Goal: Task Accomplishment & Management: Manage account settings

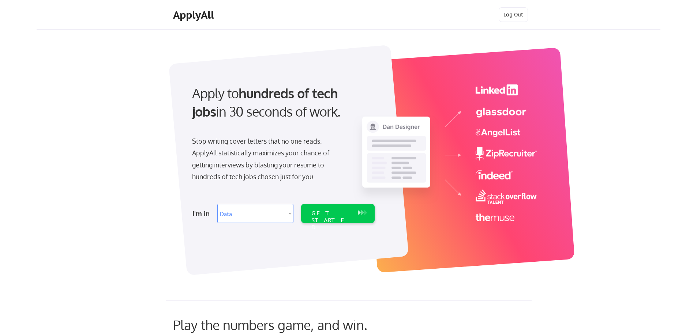
select select ""data_science___analytics""
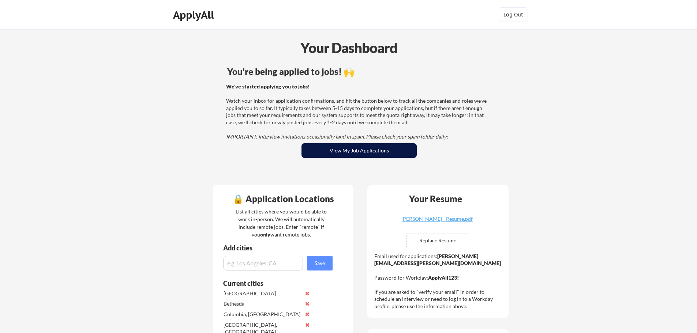
click at [313, 146] on button "View My Job Applications" at bounding box center [358, 150] width 115 height 15
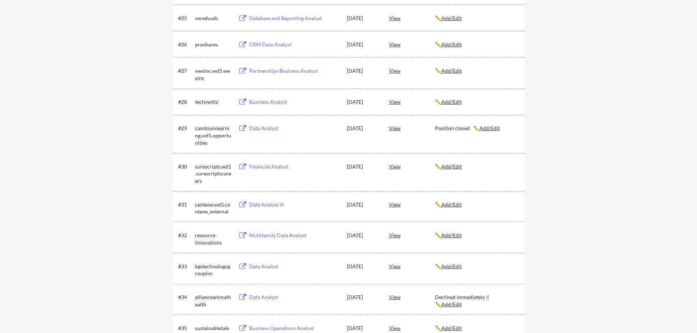
click at [460, 166] on u "Add/Edit" at bounding box center [451, 167] width 20 height 6
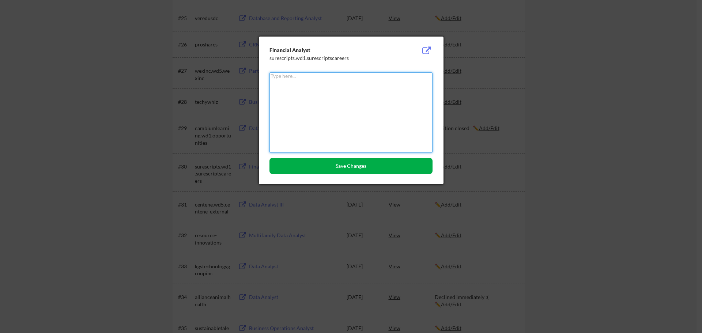
click at [372, 117] on textarea at bounding box center [351, 112] width 163 height 80
paste textarea "Based on the responses contained in your application, you would require sponsor…"
type textarea "Claims requires sponsorship? "Based on the responses contained in your applicat…"
click at [357, 160] on button "Save Changes" at bounding box center [351, 166] width 163 height 16
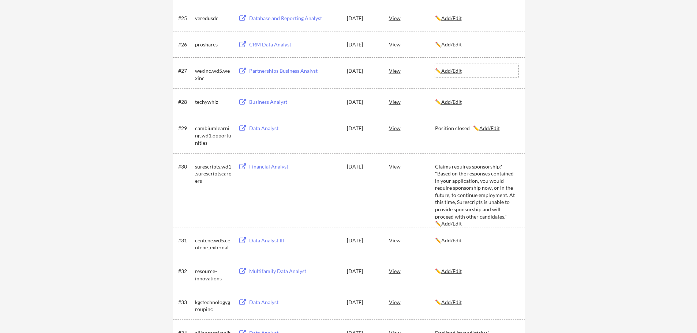
click at [455, 72] on u "Add/Edit" at bounding box center [451, 71] width 20 height 6
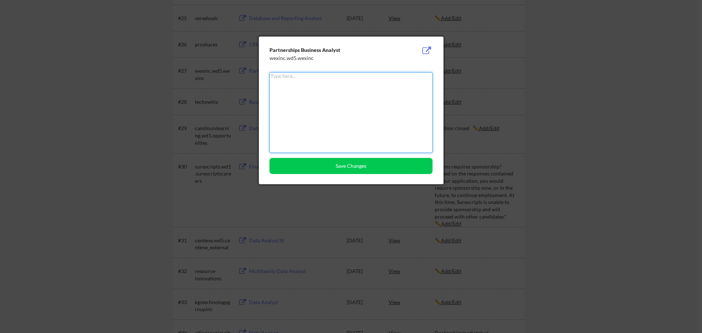
click at [278, 105] on textarea at bounding box center [351, 112] width 163 height 80
type textarea "Declined."
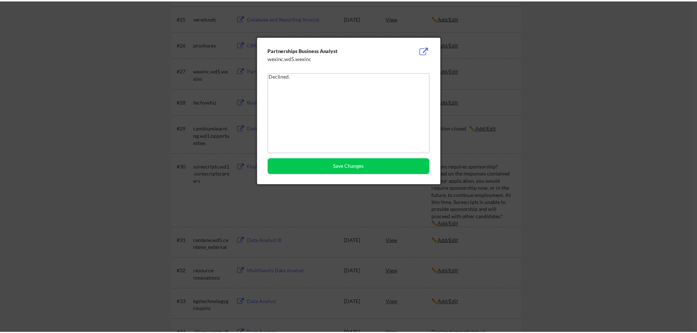
scroll to position [0, 0]
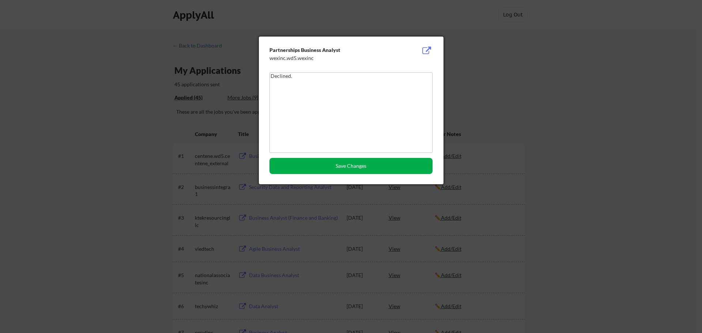
click at [328, 172] on button "Save Changes" at bounding box center [351, 166] width 163 height 16
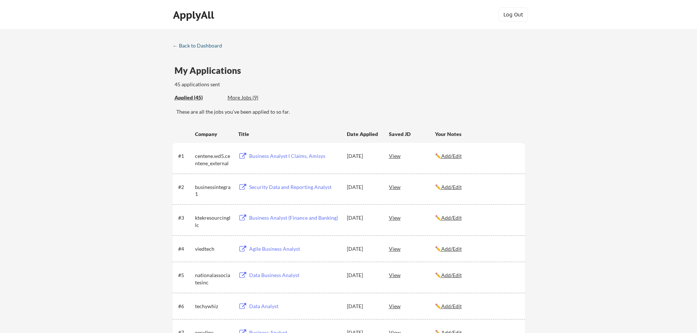
click at [204, 46] on div "← Back to Dashboard" at bounding box center [200, 45] width 55 height 5
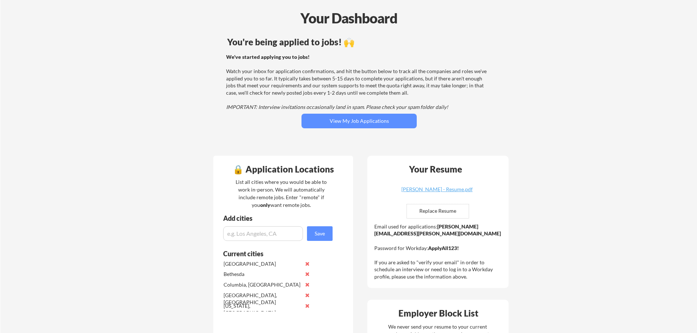
scroll to position [73, 0]
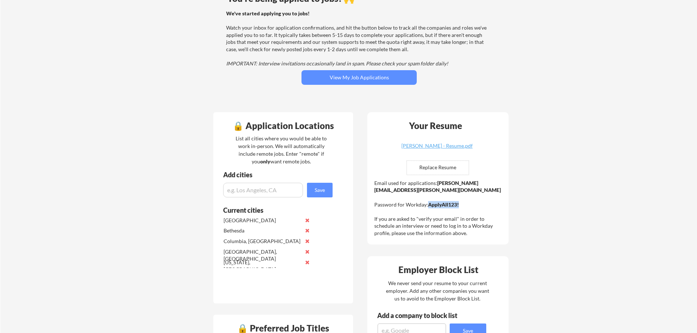
drag, startPoint x: 428, startPoint y: 204, endPoint x: 468, endPoint y: 206, distance: 40.0
click at [468, 206] on div "Email used for applications: benjamin.mccarty@mailflux.com Password for Workday…" at bounding box center [438, 208] width 129 height 57
drag, startPoint x: 454, startPoint y: 188, endPoint x: 376, endPoint y: 189, distance: 78.6
click at [376, 189] on div "Email used for applications: benjamin.mccarty@mailflux.com Password for Workday…" at bounding box center [438, 208] width 129 height 57
copy strong "benjamin.mccarty@mailflux.com"
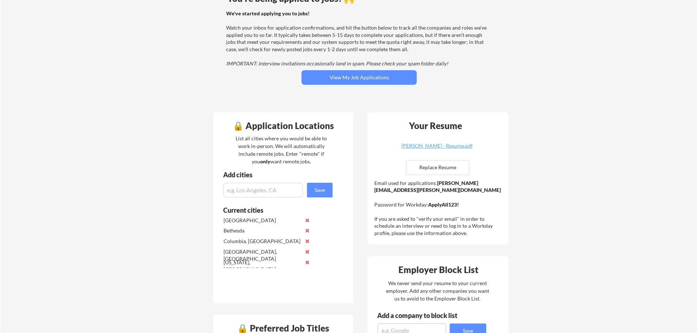
click at [474, 168] on div "Your Resume Benjamin McCarty - Resume.pdf Replace Resume ✅ Replaced! Email used…" at bounding box center [437, 178] width 141 height 132
